Goal: Information Seeking & Learning: Learn about a topic

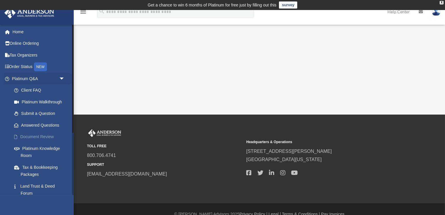
click at [48, 138] on link "Document Review" at bounding box center [41, 137] width 66 height 12
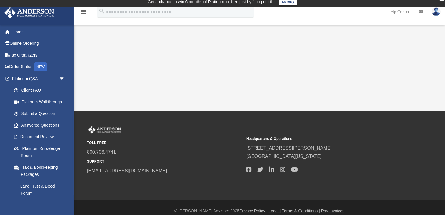
scroll to position [4, 0]
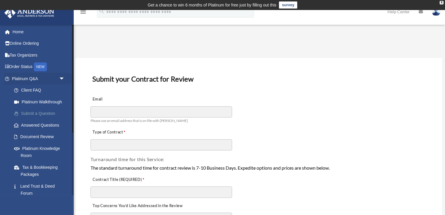
click at [42, 113] on link "Submit a Question" at bounding box center [41, 114] width 66 height 12
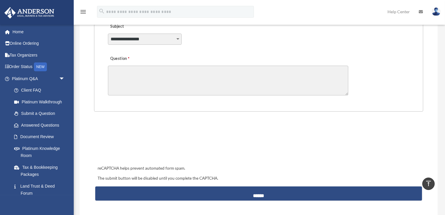
scroll to position [180, 0]
click at [38, 89] on link "Client FAQ" at bounding box center [41, 91] width 66 height 12
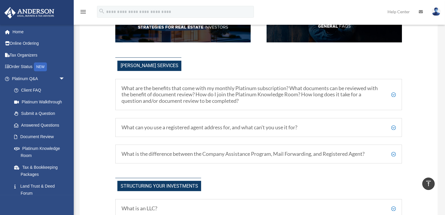
scroll to position [160, 0]
click at [240, 102] on h5 "What are the benefits that come with my monthly Platinum subscription? What doc…" at bounding box center [259, 94] width 274 height 19
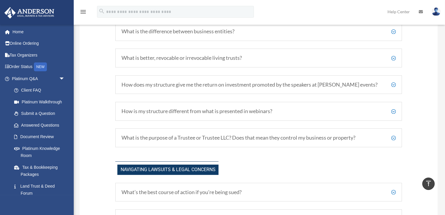
scroll to position [456, 0]
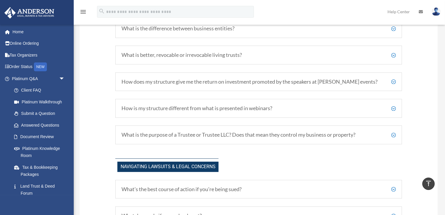
click at [233, 107] on h5 "How is my structure different from what is presented in webinars?" at bounding box center [259, 108] width 274 height 6
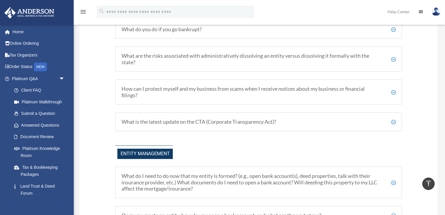
scroll to position [704, 0]
click at [200, 123] on h5 "What is the latest update on the CTA (Corporate Transparency Act)?" at bounding box center [259, 121] width 274 height 6
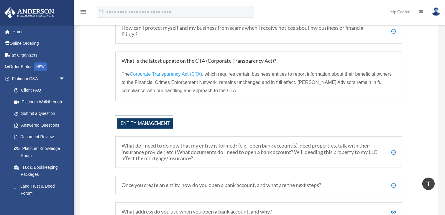
scroll to position [772, 0]
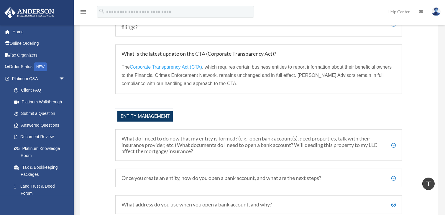
click at [188, 177] on h5 "Once you create an entity, how do you open a bank account, and what are the nex…" at bounding box center [259, 178] width 274 height 6
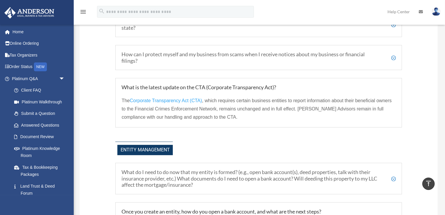
scroll to position [700, 0]
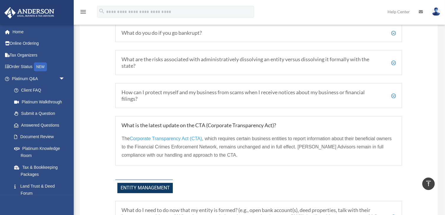
click at [181, 93] on h5 "How can I protect myself and my business from scams when I receive notices abou…" at bounding box center [259, 95] width 274 height 13
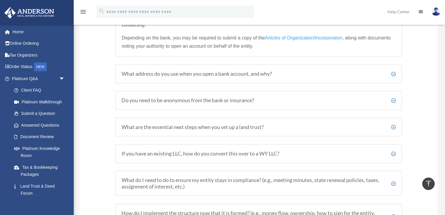
scroll to position [1088, 0]
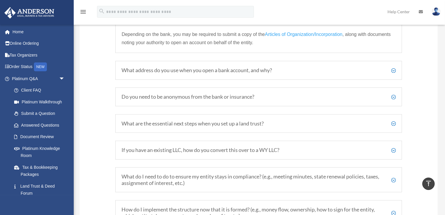
click at [166, 97] on h5 "Do you need to be anonymous from the bank or insurance?" at bounding box center [259, 97] width 274 height 6
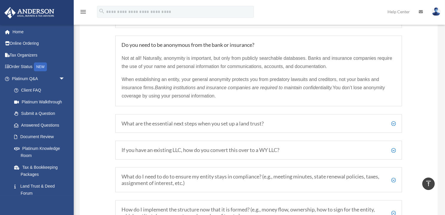
click at [156, 179] on h5 "What do I need to do to ensure my entity stays in compliance? (e.g., meeting mi…" at bounding box center [259, 180] width 274 height 13
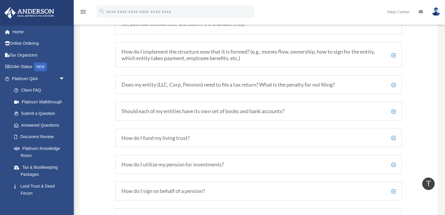
scroll to position [1255, 0]
click at [157, 138] on h5 "How do I fund my living trust?" at bounding box center [259, 138] width 274 height 6
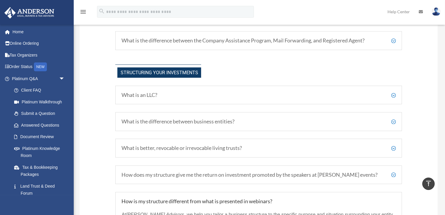
scroll to position [256, 0]
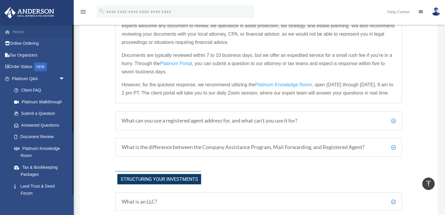
click at [25, 32] on link "Home" at bounding box center [39, 32] width 70 height 12
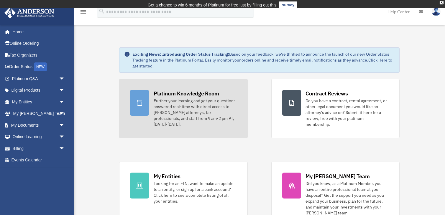
click at [198, 94] on div "Platinum Knowledge Room" at bounding box center [187, 93] width 66 height 7
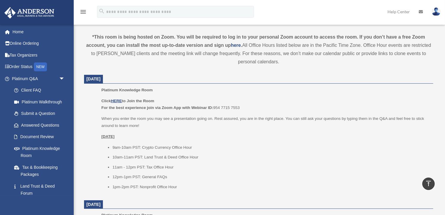
scroll to position [202, 0]
click at [118, 100] on u "HERE" at bounding box center [116, 100] width 11 height 4
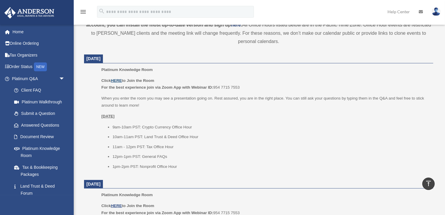
scroll to position [221, 0]
